Goal: Check status: Check status

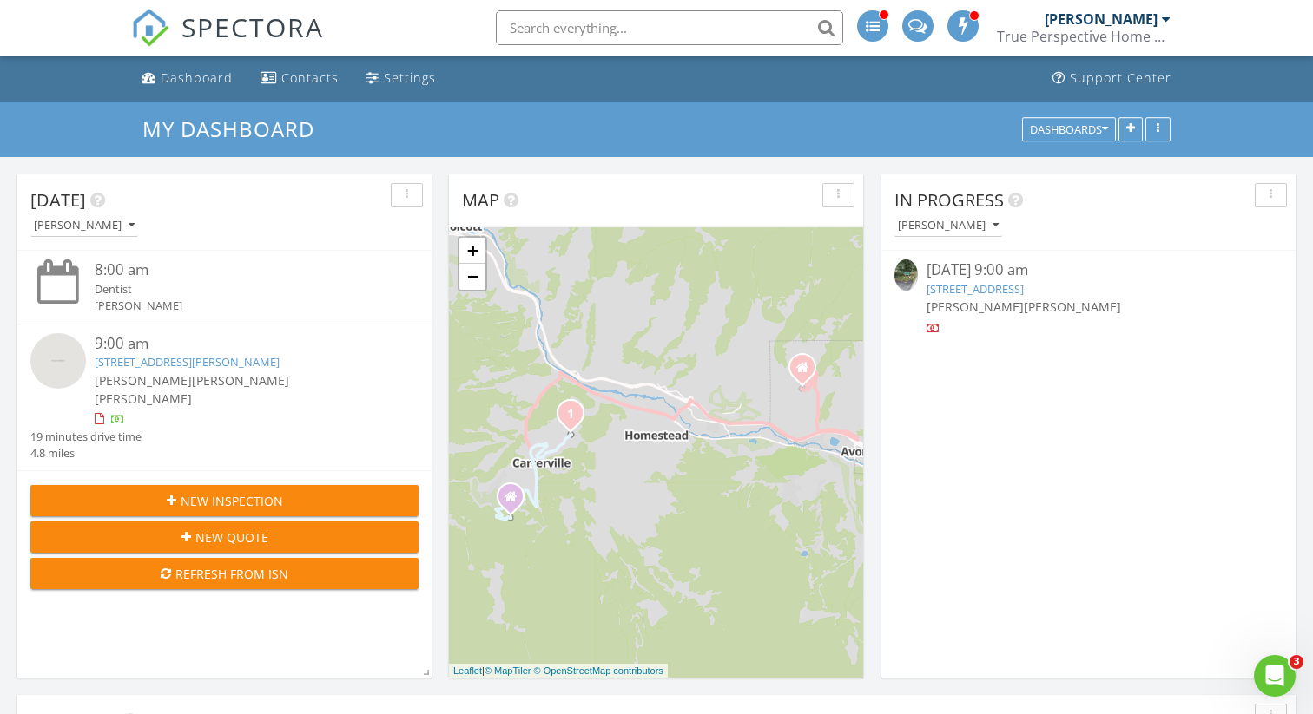
click at [1024, 286] on link "510 Brush Creek Terrace, Eagle, CO 81631" at bounding box center [974, 289] width 97 height 16
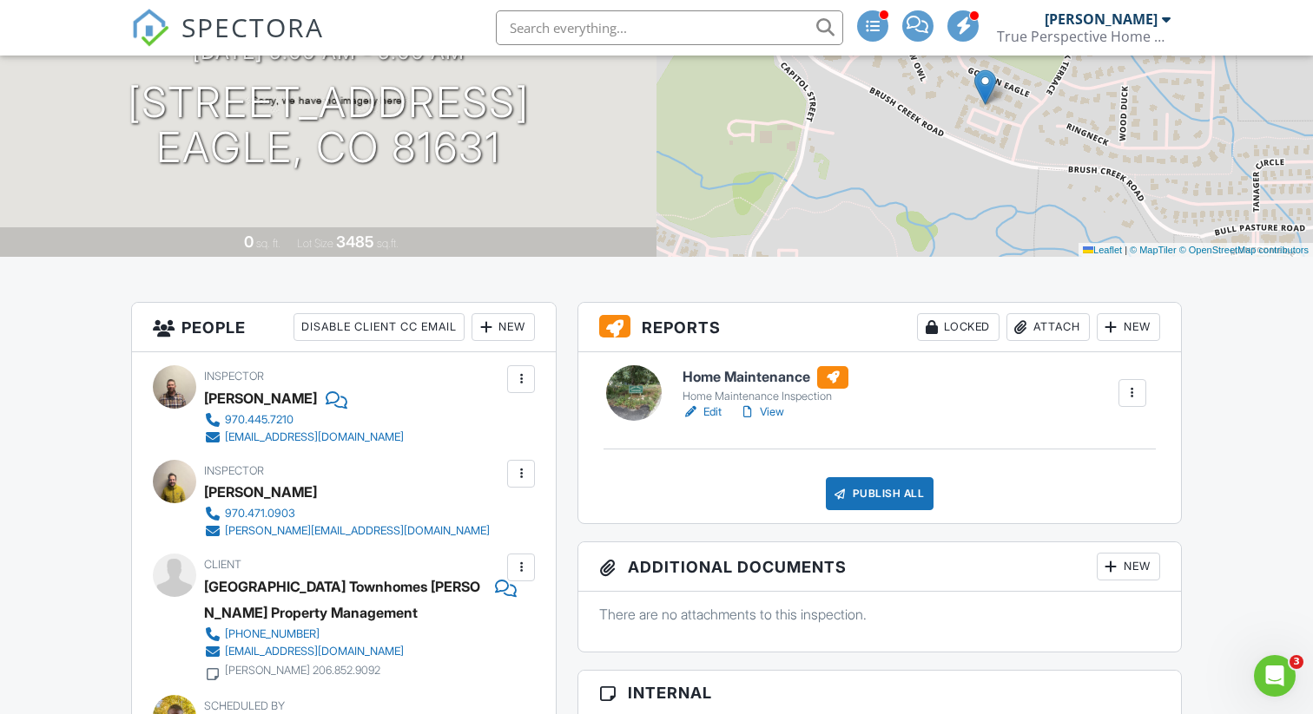
scroll to position [243, 0]
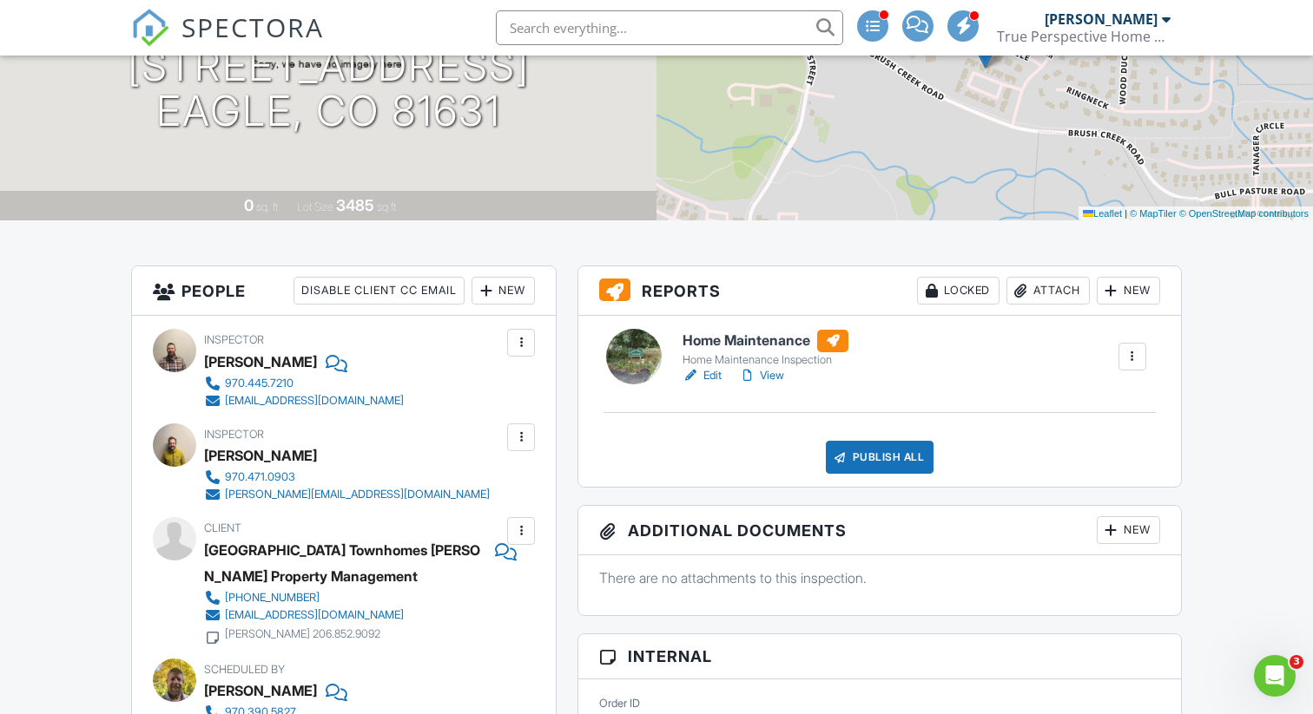
click at [708, 372] on link "Edit" at bounding box center [701, 375] width 39 height 17
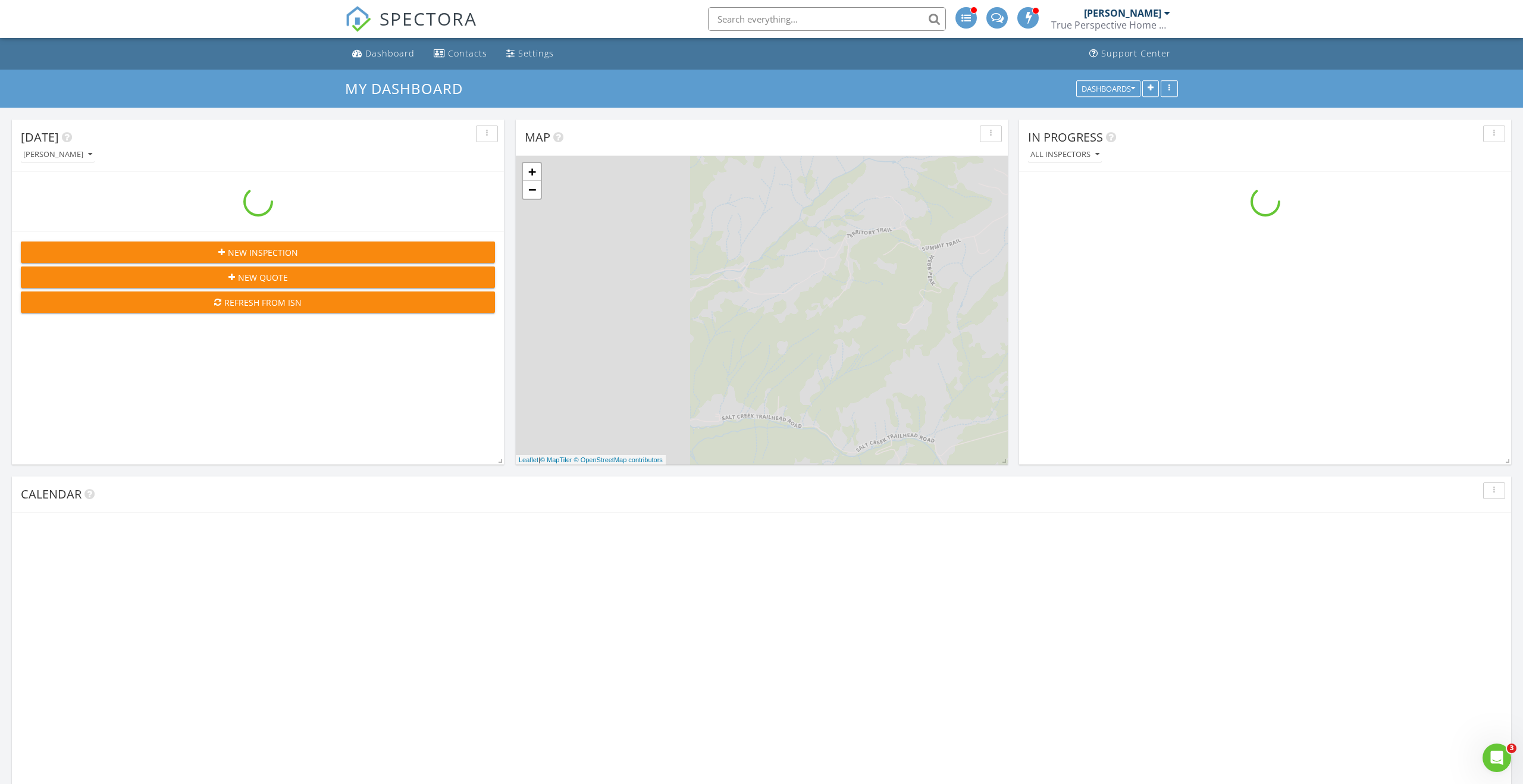
scroll to position [1083, 1524]
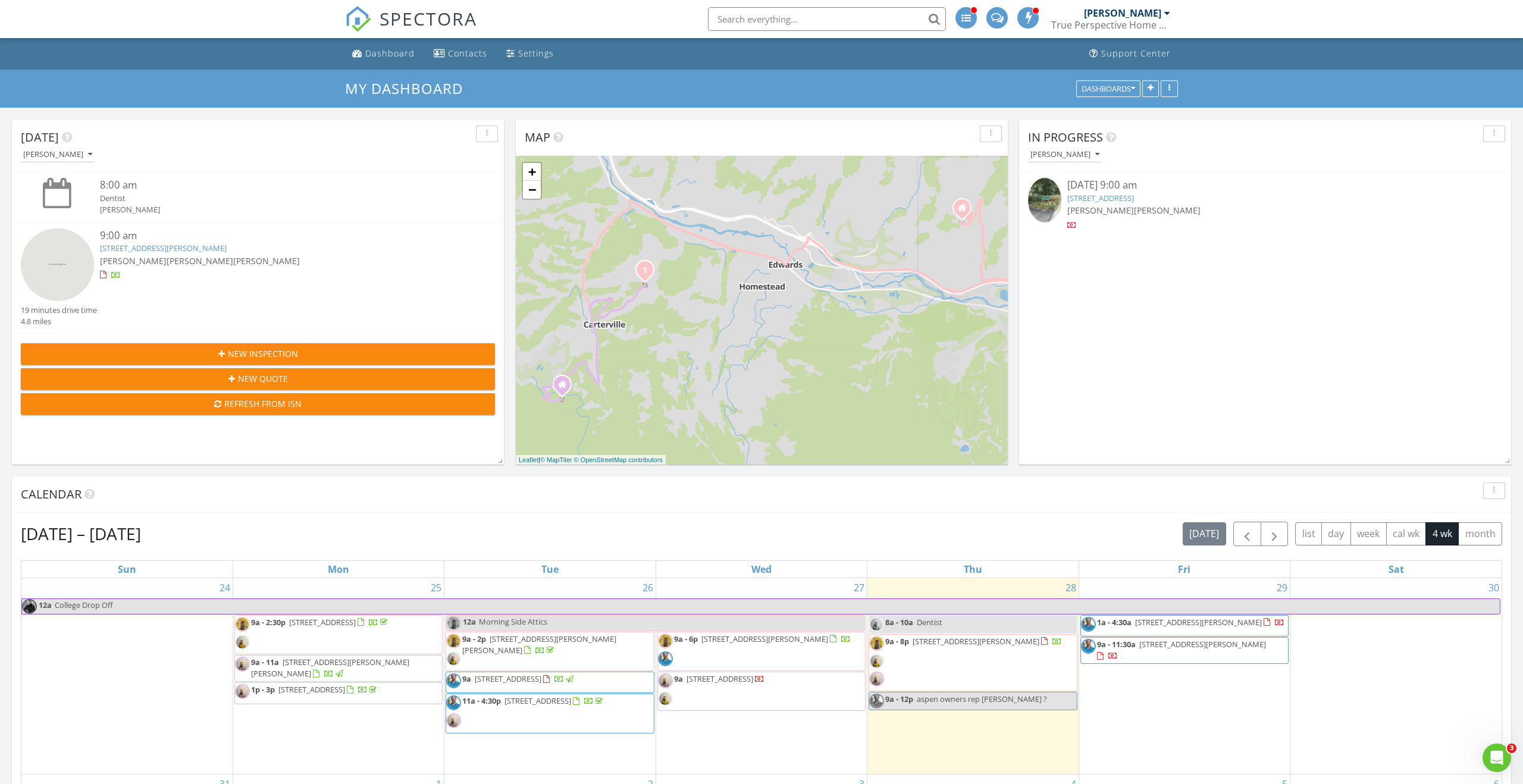
click at [1112, 200] on link "510 Brush Creek Terrace, Eagle, CO 81631" at bounding box center [1100, 198] width 66 height 11
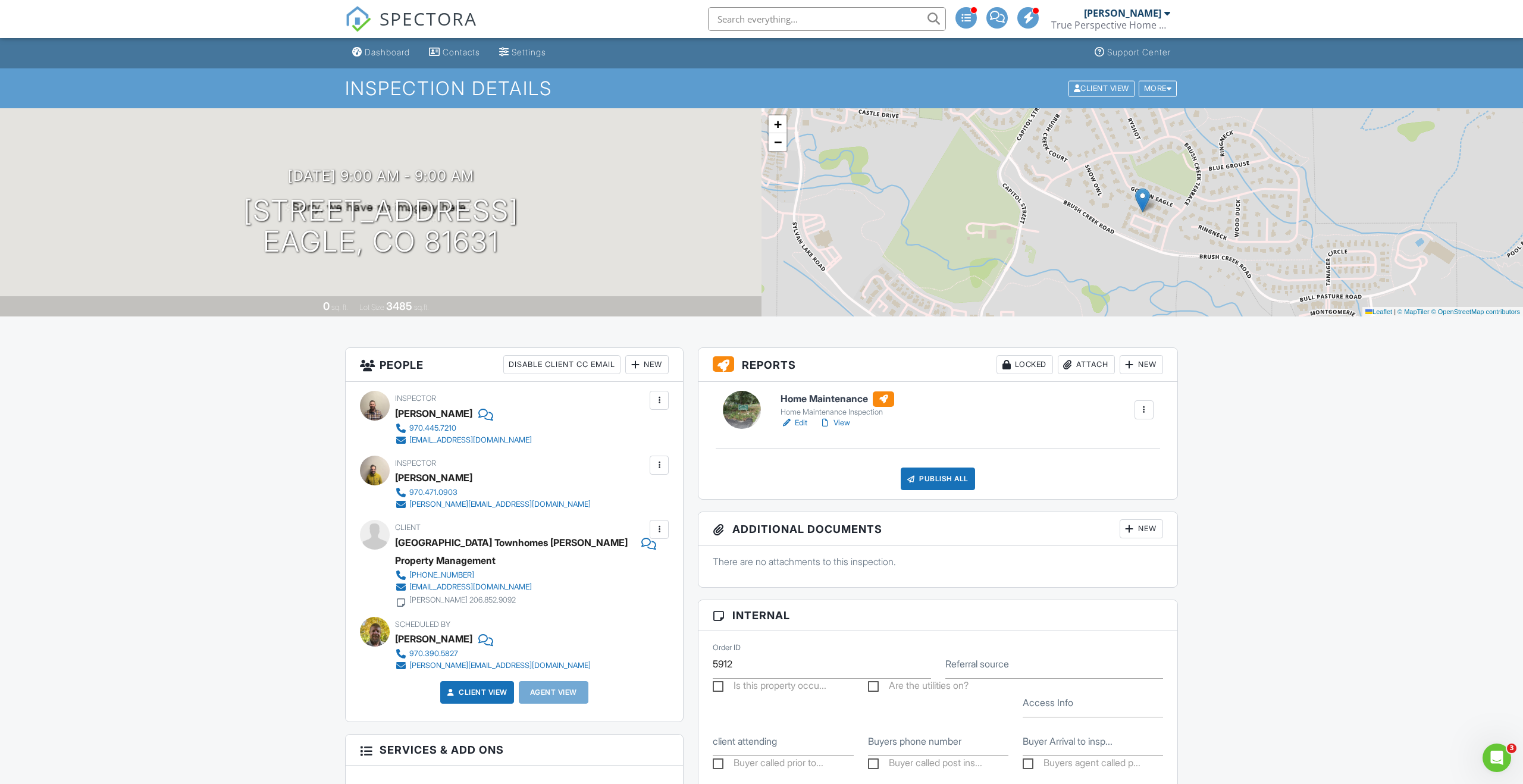
click at [855, 422] on div "Edit View" at bounding box center [838, 423] width 114 height 12
click at [845, 423] on link "View" at bounding box center [834, 423] width 31 height 12
